Goal: Information Seeking & Learning: Learn about a topic

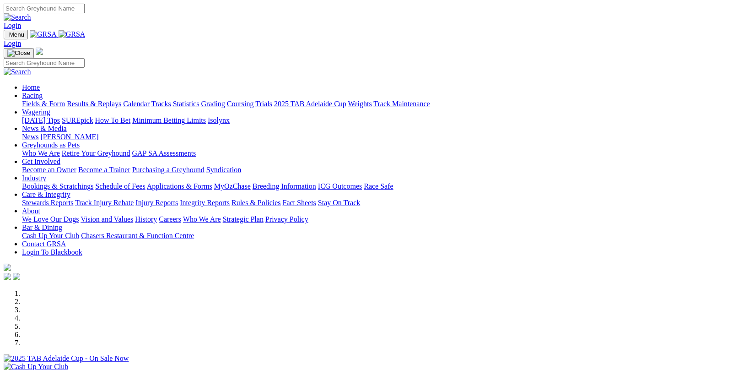
click at [106, 100] on link "Results & Replays" at bounding box center [94, 104] width 54 height 8
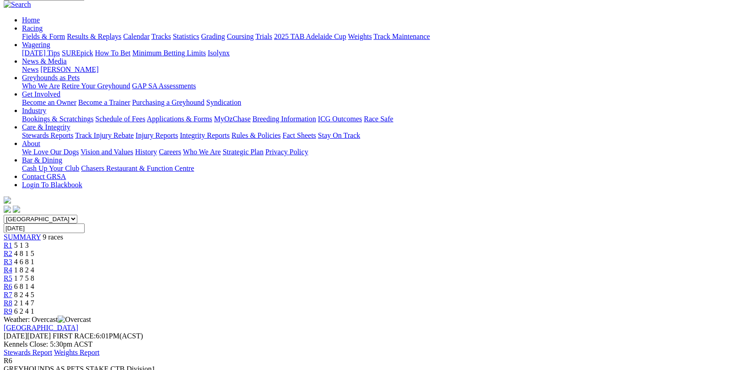
scroll to position [92, 0]
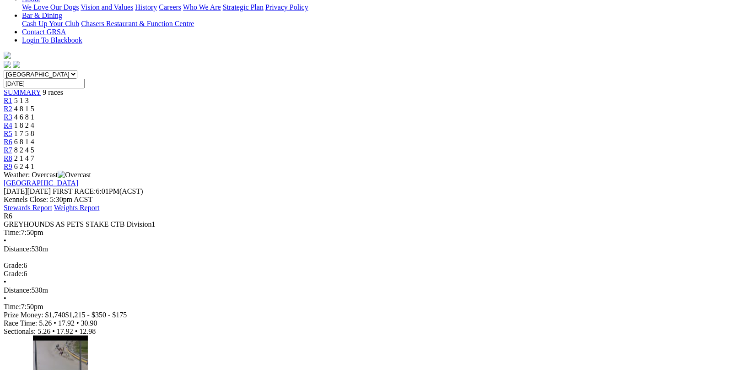
scroll to position [229, 0]
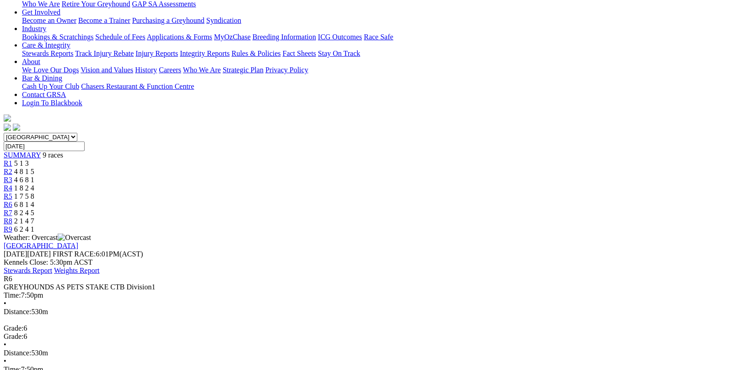
scroll to position [46, 0]
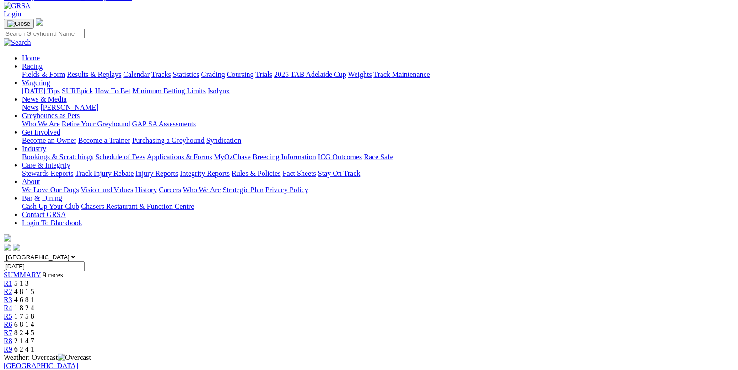
click at [48, 70] on link "Fields & Form" at bounding box center [43, 74] width 43 height 8
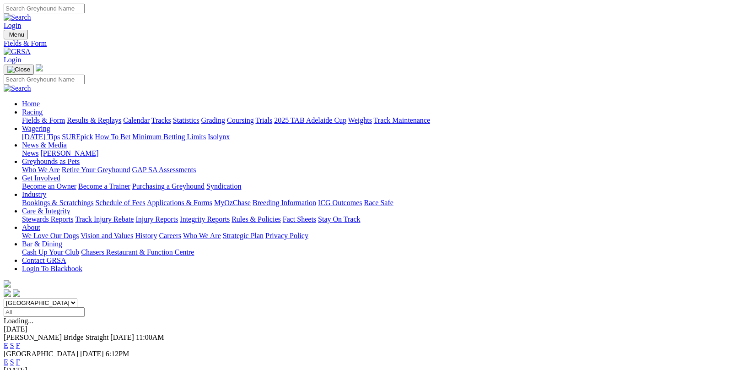
scroll to position [46, 0]
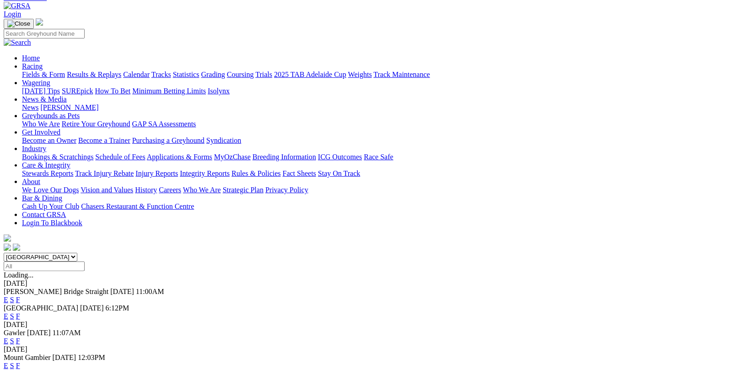
click at [20, 337] on link "F" at bounding box center [18, 341] width 4 height 8
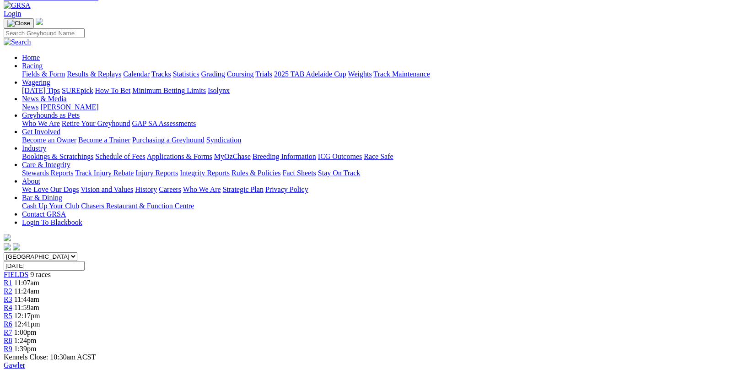
scroll to position [46, 0]
click at [46, 70] on link "Fields & Form" at bounding box center [43, 74] width 43 height 8
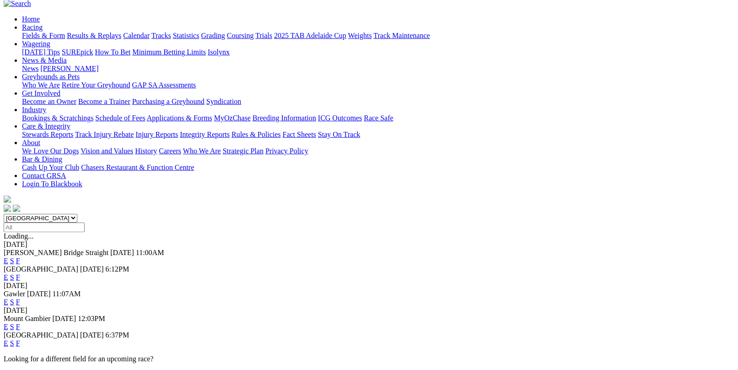
scroll to position [92, 0]
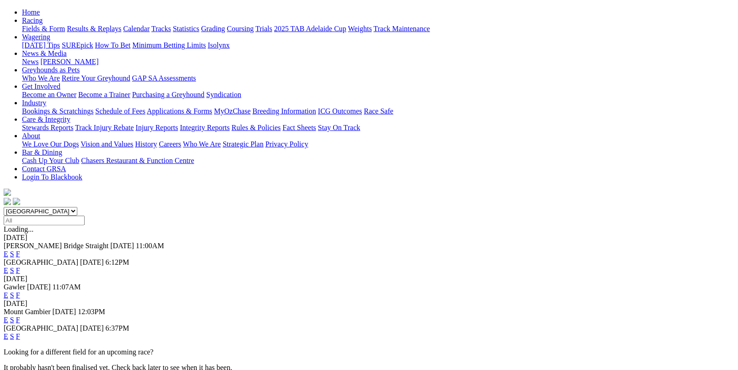
click at [20, 332] on link "F" at bounding box center [18, 336] width 4 height 8
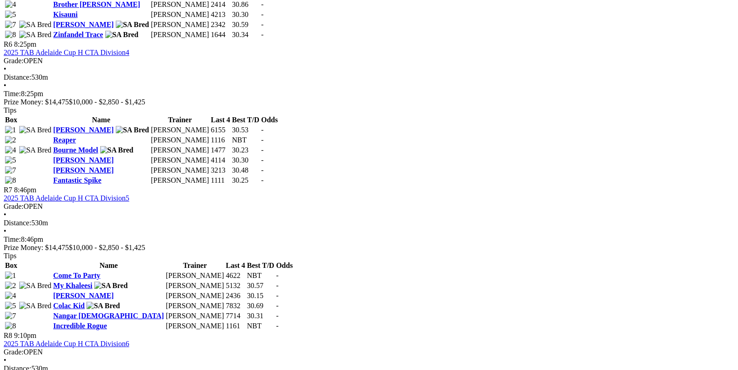
scroll to position [1236, 0]
